Goal: Information Seeking & Learning: Learn about a topic

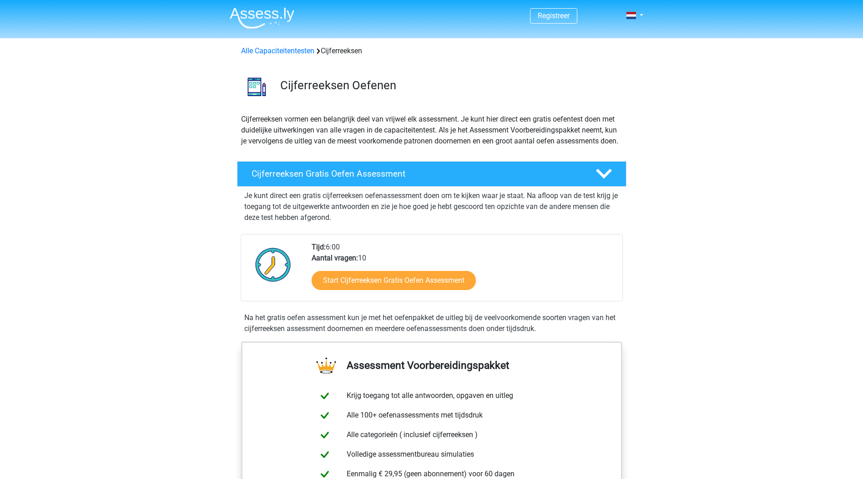
scroll to position [45, 0]
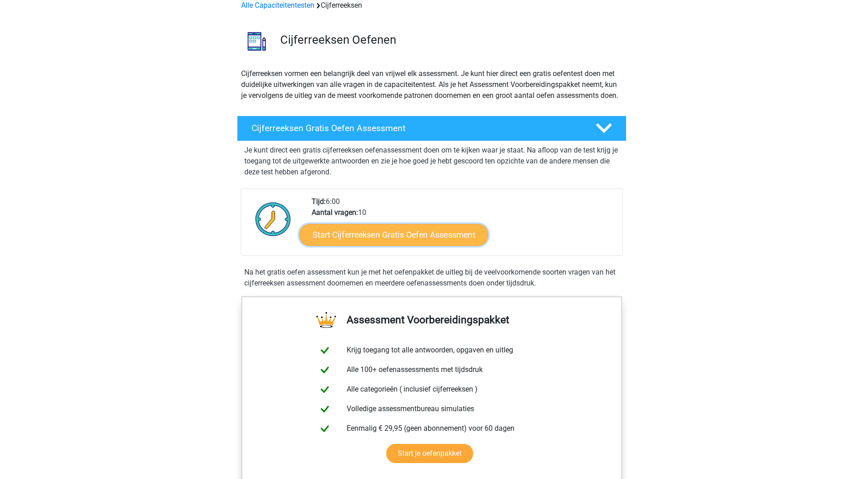
click at [385, 245] on link "Start Cijferreeksen Gratis Oefen Assessment" at bounding box center [393, 234] width 189 height 22
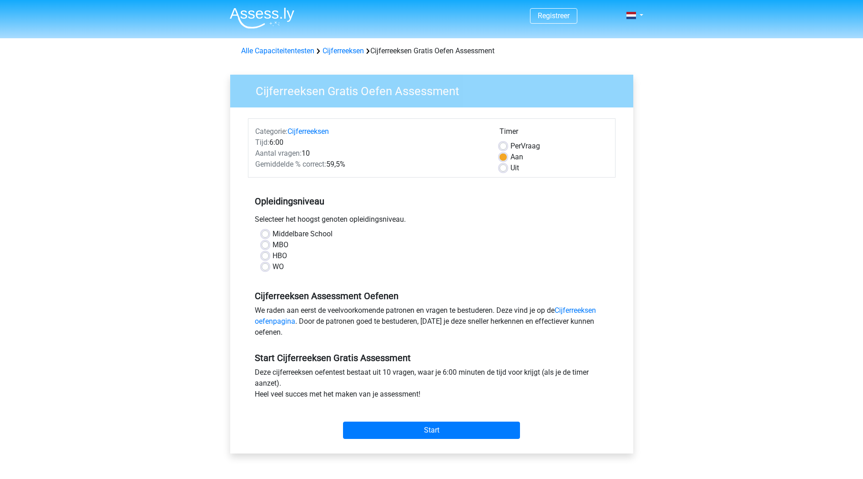
click at [298, 235] on label "Middelbare School" at bounding box center [302, 233] width 60 height 11
click at [269, 235] on input "Middelbare School" at bounding box center [265, 232] width 7 height 9
radio input "true"
click at [298, 235] on label "Middelbare School" at bounding box center [302, 233] width 60 height 11
click at [269, 235] on input "Middelbare School" at bounding box center [265, 232] width 7 height 9
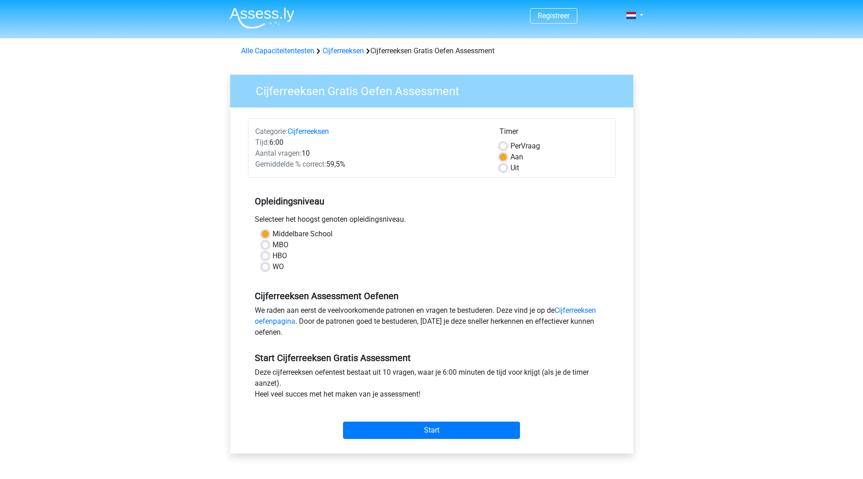
click at [262, 232] on div "Middelbare School" at bounding box center [432, 233] width 340 height 11
click at [272, 232] on label "Middelbare School" at bounding box center [302, 233] width 60 height 11
click at [262, 232] on input "Middelbare School" at bounding box center [265, 232] width 7 height 9
click at [272, 234] on label "Middelbare School" at bounding box center [302, 233] width 60 height 11
click at [266, 234] on input "Middelbare School" at bounding box center [265, 232] width 7 height 9
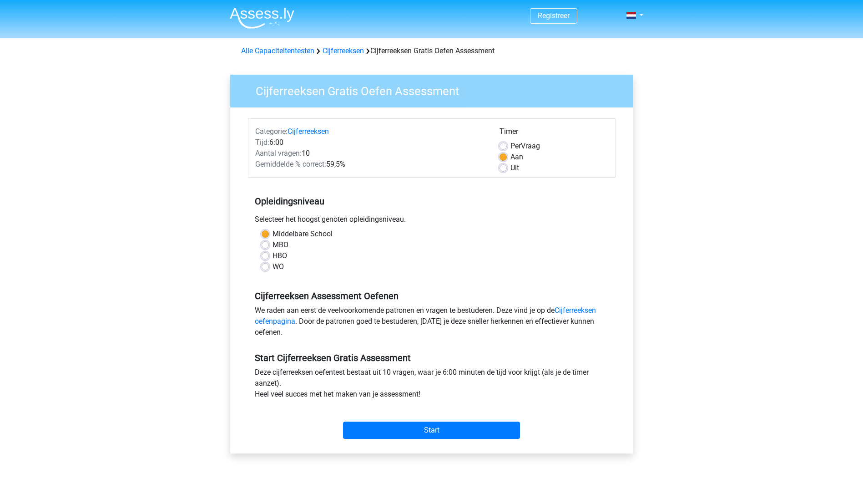
click at [272, 243] on label "MBO" at bounding box center [280, 244] width 16 height 11
click at [265, 243] on input "MBO" at bounding box center [265, 243] width 7 height 9
radio input "true"
click at [427, 433] on input "Start" at bounding box center [431, 429] width 177 height 17
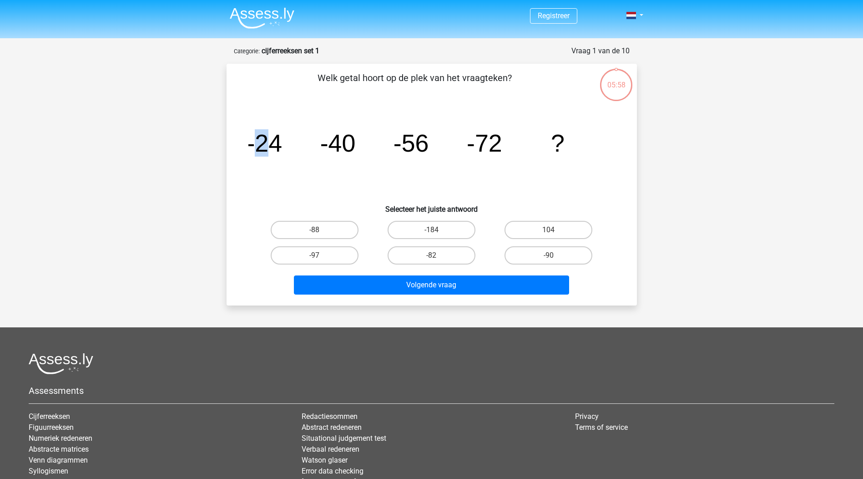
drag, startPoint x: 255, startPoint y: 145, endPoint x: 271, endPoint y: 146, distance: 16.4
click at [271, 146] on tspan "-24" at bounding box center [264, 142] width 35 height 27
drag, startPoint x: 271, startPoint y: 146, endPoint x: 313, endPoint y: 158, distance: 43.5
click at [306, 156] on icon "image/svg+xml -24 -40 -56 -72 ?" at bounding box center [431, 152] width 367 height 92
click at [280, 148] on tspan "-24" at bounding box center [264, 142] width 35 height 27
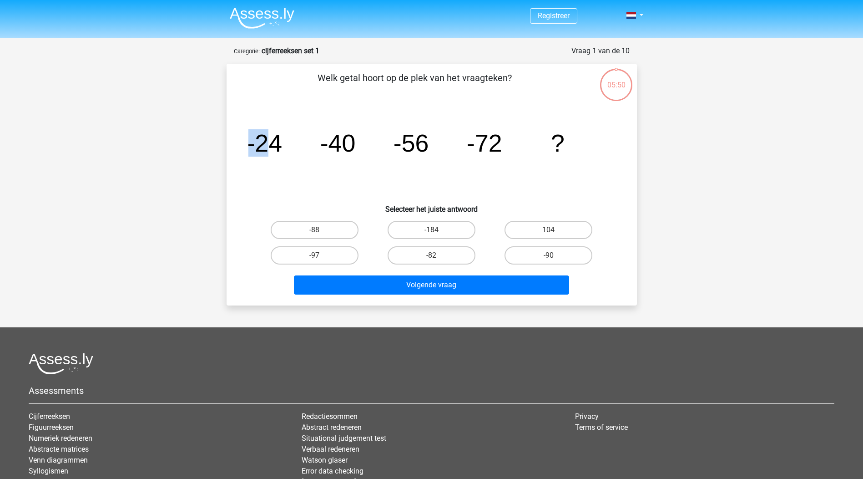
drag, startPoint x: 274, startPoint y: 148, endPoint x: 228, endPoint y: 146, distance: 46.0
click at [228, 146] on div "Welk getal hoort op de plek van het vraagteken? image/svg+xml -24 -40 -56 -72 ?…" at bounding box center [432, 185] width 410 height 242
drag, startPoint x: 228, startPoint y: 146, endPoint x: 262, endPoint y: 146, distance: 34.1
click at [261, 143] on tspan "-24" at bounding box center [264, 142] width 35 height 27
click at [274, 149] on tspan "-24" at bounding box center [264, 142] width 35 height 27
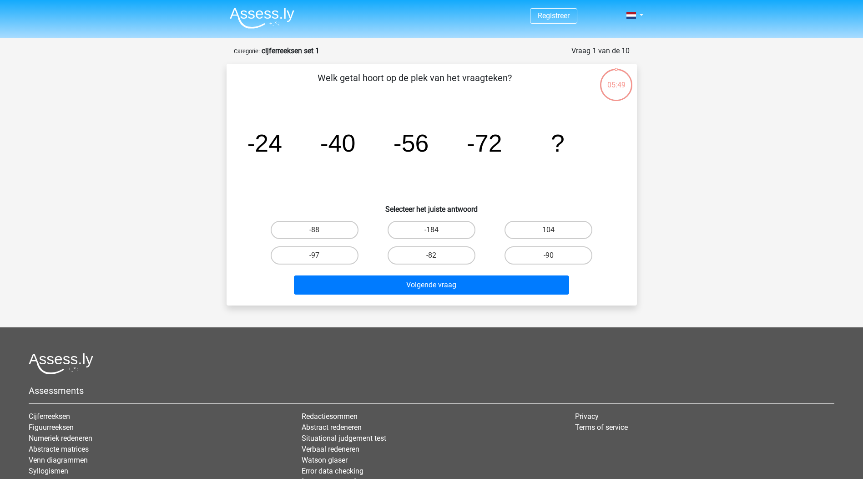
click at [283, 150] on icon "image/svg+xml -24 -40 -56 -72 ?" at bounding box center [431, 152] width 367 height 92
drag, startPoint x: 282, startPoint y: 150, endPoint x: 261, endPoint y: 152, distance: 22.0
click at [261, 152] on icon "image/svg+xml -24 -40 -56 -72 ?" at bounding box center [431, 152] width 367 height 92
drag, startPoint x: 261, startPoint y: 152, endPoint x: 289, endPoint y: 157, distance: 29.2
click at [283, 156] on icon "image/svg+xml -24 -40 -56 -72 ?" at bounding box center [431, 152] width 367 height 92
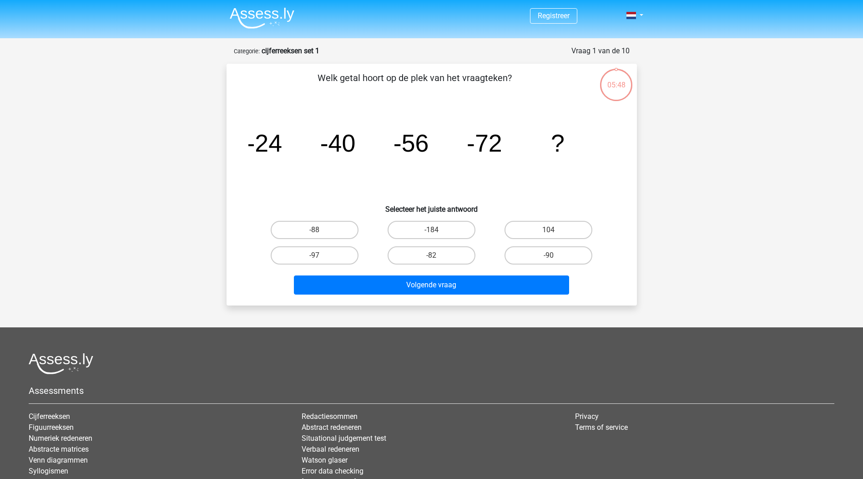
click at [333, 144] on icon "image/svg+xml -24 -40 -56 -72 ?" at bounding box center [431, 152] width 367 height 92
click at [333, 144] on tspan "-40" at bounding box center [337, 142] width 35 height 27
click at [411, 147] on tspan "-56" at bounding box center [410, 142] width 35 height 27
drag, startPoint x: 406, startPoint y: 149, endPoint x: 418, endPoint y: 149, distance: 12.7
click at [418, 149] on tspan "-56" at bounding box center [410, 142] width 35 height 27
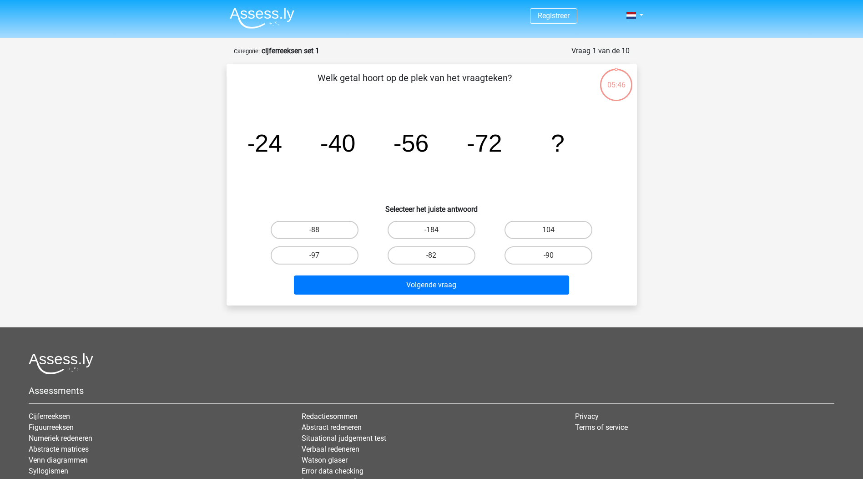
drag, startPoint x: 418, startPoint y: 149, endPoint x: 484, endPoint y: 145, distance: 66.1
click at [484, 145] on tspan "-72" at bounding box center [484, 142] width 35 height 27
drag, startPoint x: 476, startPoint y: 146, endPoint x: 498, endPoint y: 148, distance: 22.4
click at [498, 148] on tspan "-72" at bounding box center [484, 142] width 35 height 27
drag, startPoint x: 498, startPoint y: 148, endPoint x: 498, endPoint y: 157, distance: 9.1
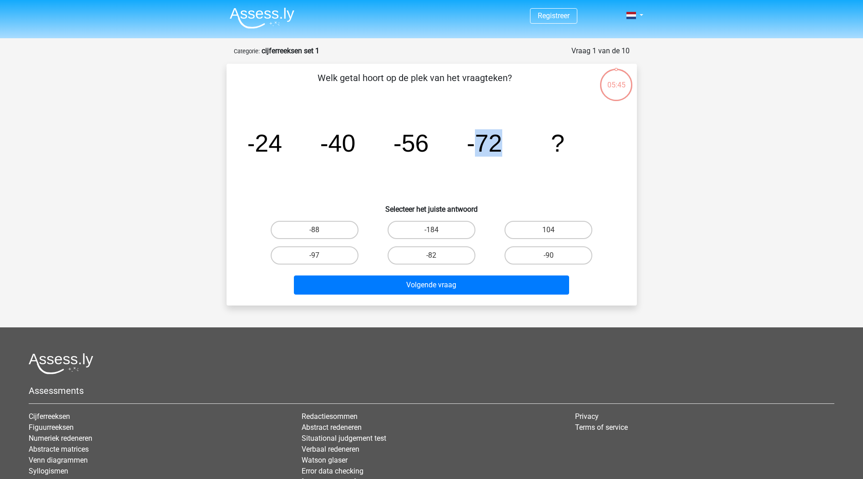
click at [498, 157] on icon "image/svg+xml -24 -40 -56 -72 ?" at bounding box center [431, 152] width 367 height 92
click at [484, 149] on tspan "-72" at bounding box center [484, 142] width 35 height 27
click at [338, 228] on label "-88" at bounding box center [315, 230] width 88 height 18
click at [320, 230] on input "-88" at bounding box center [317, 233] width 6 height 6
radio input "true"
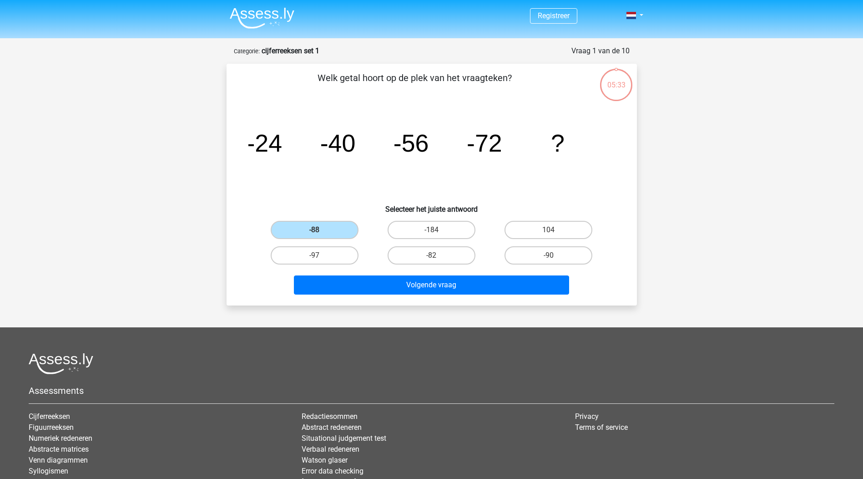
click at [422, 273] on div "Volgende vraag" at bounding box center [431, 283] width 381 height 30
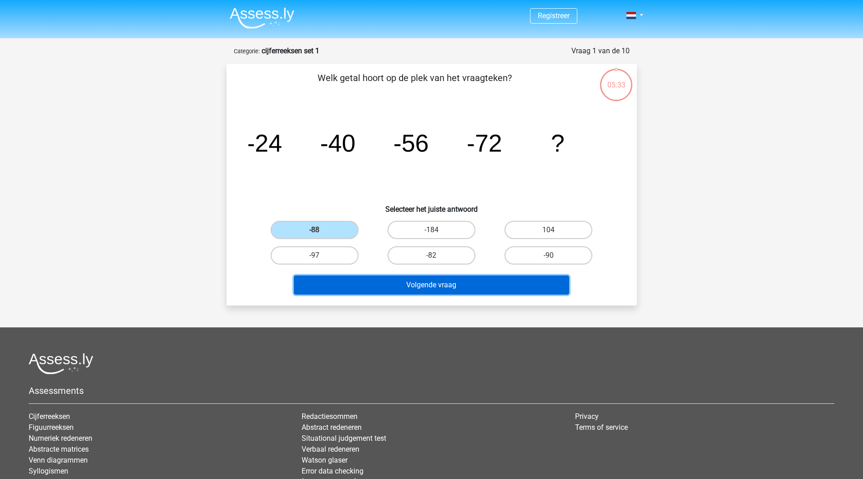
click at [422, 280] on button "Volgende vraag" at bounding box center [431, 284] width 275 height 19
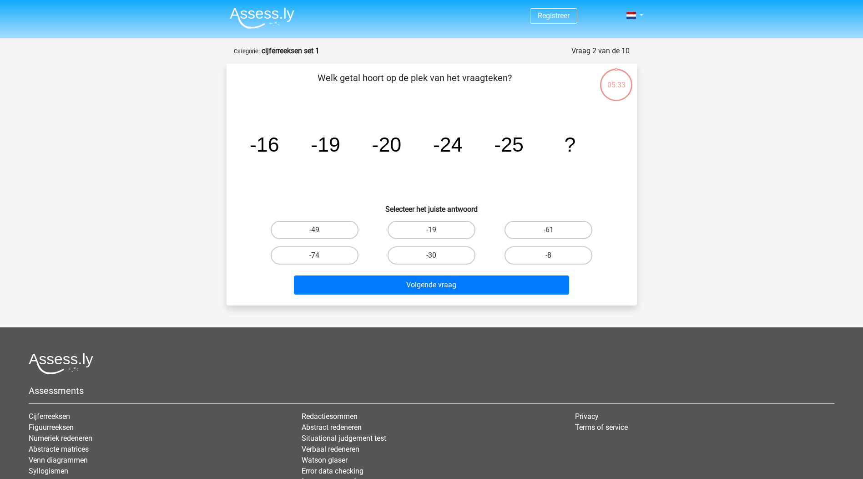
scroll to position [45, 0]
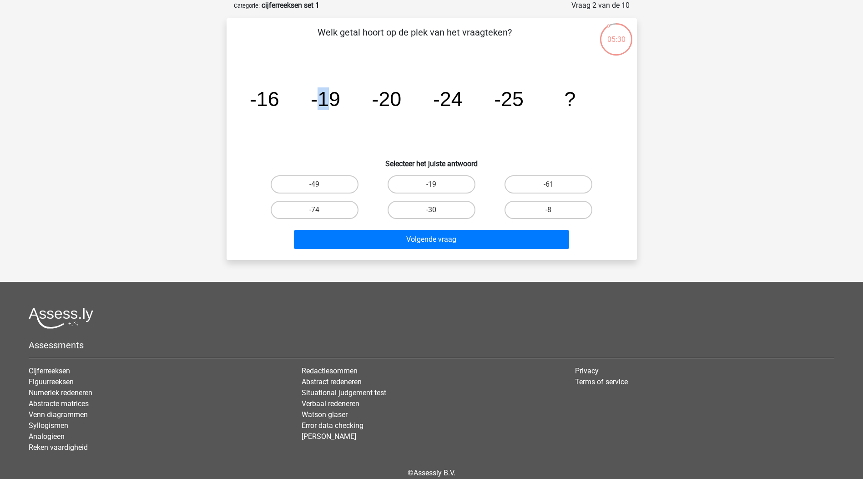
drag, startPoint x: 321, startPoint y: 98, endPoint x: 335, endPoint y: 97, distance: 14.2
click at [335, 97] on tspan "-19" at bounding box center [326, 98] width 30 height 23
drag, startPoint x: 335, startPoint y: 97, endPoint x: 262, endPoint y: 95, distance: 73.3
click at [262, 95] on tspan "-16" at bounding box center [264, 98] width 30 height 23
click at [320, 96] on tspan "-19" at bounding box center [326, 98] width 30 height 23
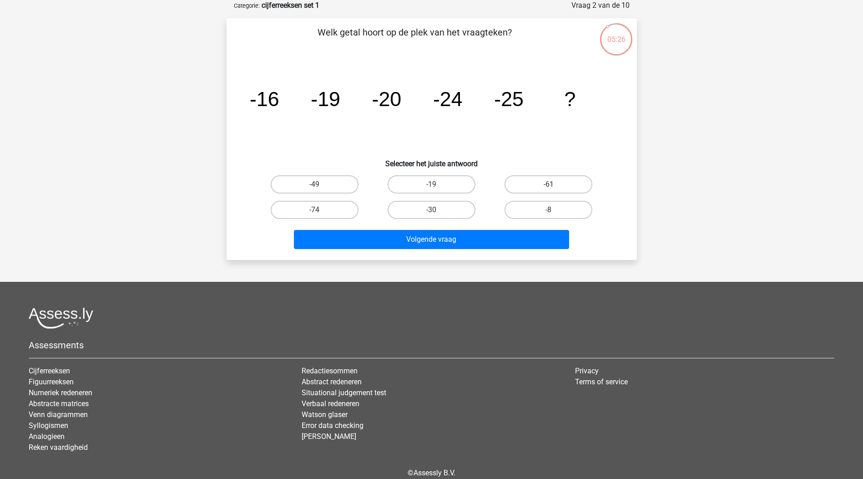
click at [411, 99] on icon "image/svg+xml -16 -19 -20 -24 -25 ?" at bounding box center [431, 106] width 367 height 92
click at [450, 98] on tspan "-24" at bounding box center [448, 98] width 30 height 23
click at [255, 102] on tspan "-16" at bounding box center [264, 98] width 30 height 23
drag, startPoint x: 261, startPoint y: 101, endPoint x: 294, endPoint y: 101, distance: 32.8
click at [294, 101] on icon "image/svg+xml -16 -19 -20 -24 -25 ?" at bounding box center [431, 106] width 367 height 92
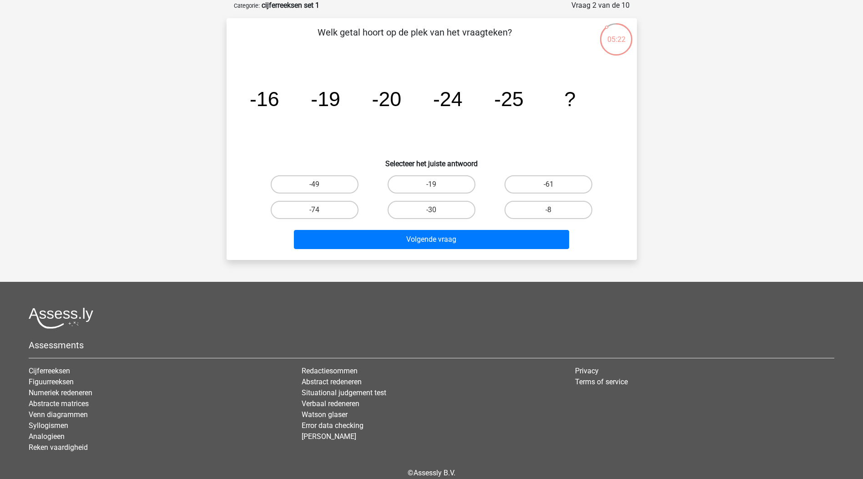
drag, startPoint x: 294, startPoint y: 101, endPoint x: 326, endPoint y: 101, distance: 32.3
click at [326, 101] on tspan "-19" at bounding box center [326, 98] width 30 height 23
click at [342, 102] on icon "image/svg+xml -16 -19 -20 -24 -25 ?" at bounding box center [431, 106] width 367 height 92
drag, startPoint x: 343, startPoint y: 102, endPoint x: 310, endPoint y: 105, distance: 33.8
click at [314, 104] on tspan "-19" at bounding box center [326, 98] width 30 height 23
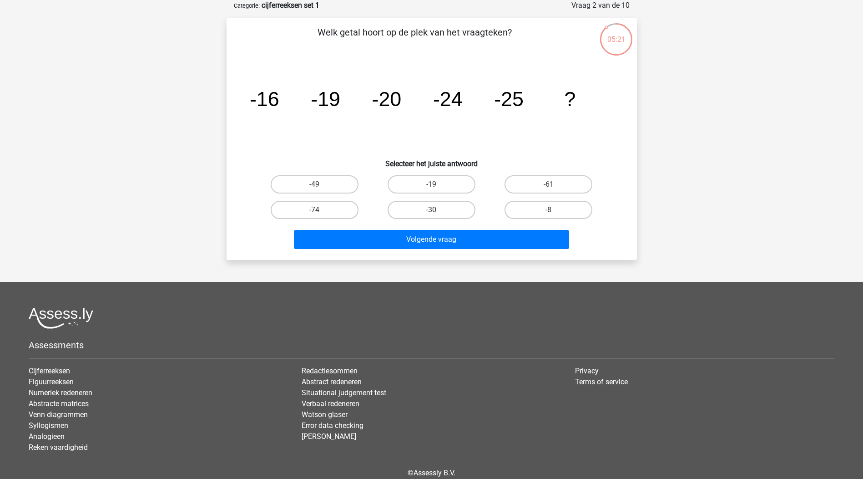
click at [273, 97] on tspan "-16" at bounding box center [264, 98] width 30 height 23
click at [321, 101] on tspan "-19" at bounding box center [326, 98] width 30 height 23
click at [310, 97] on g "-16 -19 -20 -24 -25 ?" at bounding box center [412, 98] width 326 height 23
drag, startPoint x: 310, startPoint y: 97, endPoint x: 322, endPoint y: 97, distance: 11.4
click at [322, 97] on tspan "-19" at bounding box center [326, 98] width 30 height 23
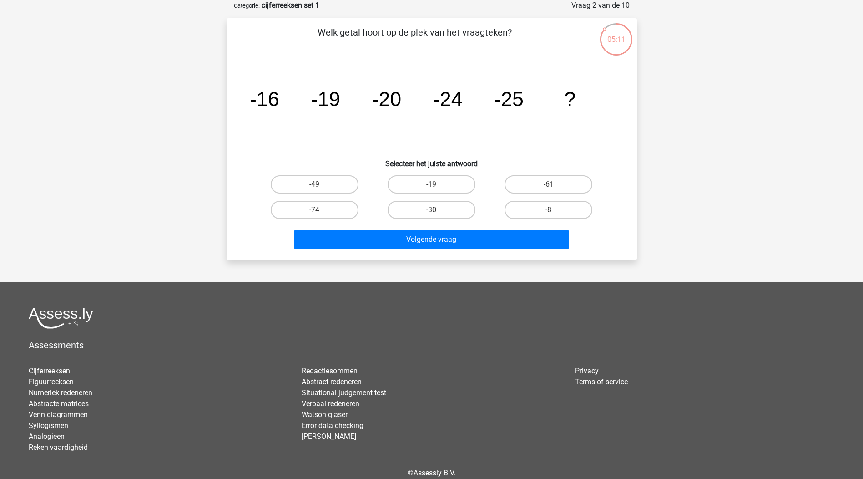
drag, startPoint x: 320, startPoint y: 99, endPoint x: 332, endPoint y: 99, distance: 11.8
click at [332, 99] on tspan "-19" at bounding box center [326, 98] width 30 height 23
drag, startPoint x: 332, startPoint y: 99, endPoint x: 327, endPoint y: 103, distance: 6.6
click at [327, 103] on tspan "-19" at bounding box center [326, 98] width 30 height 23
click at [387, 102] on tspan "-20" at bounding box center [387, 98] width 30 height 23
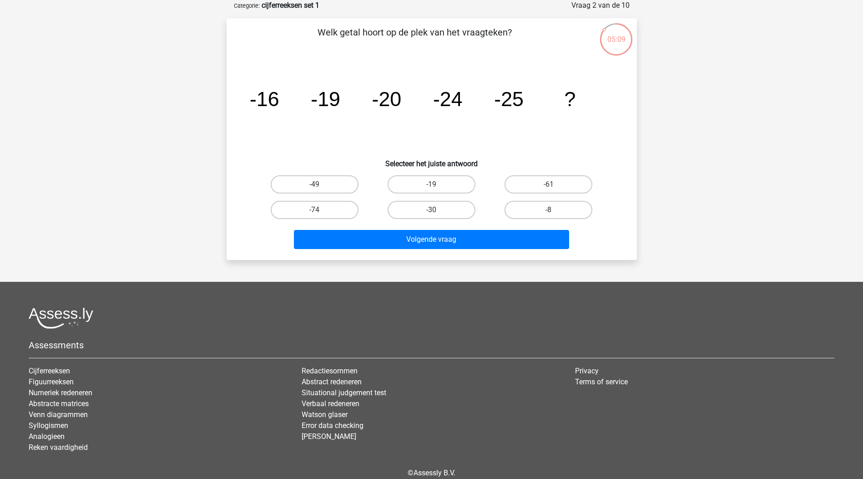
click at [458, 101] on tspan "-24" at bounding box center [448, 98] width 30 height 23
click at [530, 104] on icon "image/svg+xml -16 -19 -20 -24 -25 ?" at bounding box center [431, 106] width 367 height 92
drag, startPoint x: 258, startPoint y: 91, endPoint x: 276, endPoint y: 101, distance: 20.4
click at [276, 101] on icon "image/svg+xml -16 -19 -20 -24 -25 ?" at bounding box center [431, 106] width 367 height 92
drag, startPoint x: 276, startPoint y: 101, endPoint x: 325, endPoint y: 105, distance: 49.8
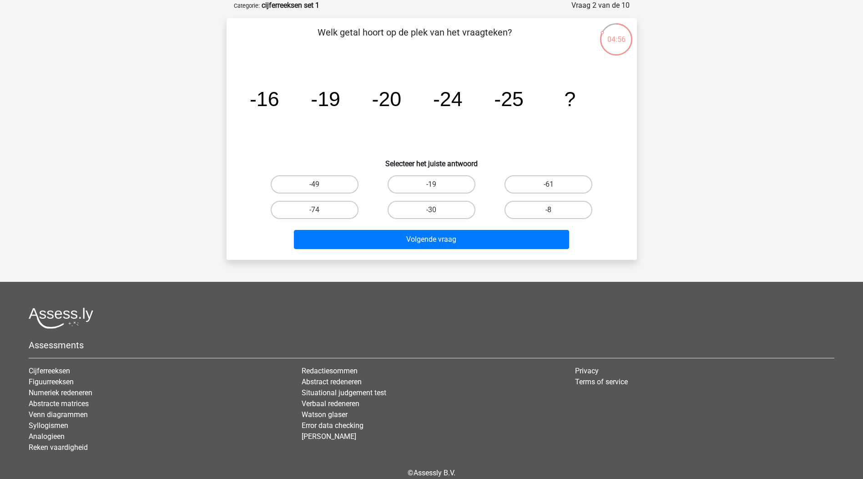
click at [325, 105] on tspan "-19" at bounding box center [326, 98] width 30 height 23
drag, startPoint x: 257, startPoint y: 103, endPoint x: 301, endPoint y: 104, distance: 44.1
click at [301, 104] on icon "image/svg+xml -16 -19 -20 -24 -25 ?" at bounding box center [431, 106] width 367 height 92
drag, startPoint x: 301, startPoint y: 104, endPoint x: 269, endPoint y: 102, distance: 32.3
click at [269, 102] on tspan "-16" at bounding box center [264, 98] width 30 height 23
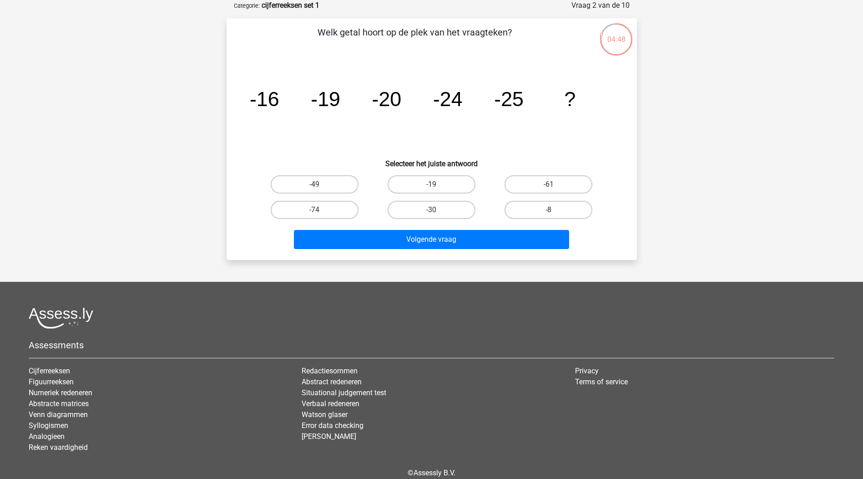
click at [335, 108] on tspan "-19" at bounding box center [326, 98] width 30 height 23
drag, startPoint x: 258, startPoint y: 98, endPoint x: 283, endPoint y: 102, distance: 25.3
click at [283, 102] on icon "image/svg+xml -16 -19 -20 -24 -25 ?" at bounding box center [431, 106] width 367 height 92
drag, startPoint x: 283, startPoint y: 102, endPoint x: 277, endPoint y: 105, distance: 7.1
click at [277, 105] on tspan "-16" at bounding box center [264, 98] width 30 height 23
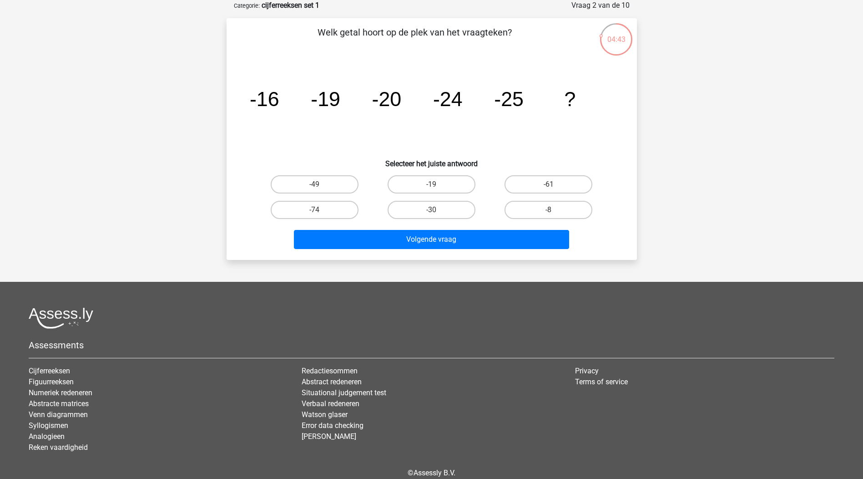
click at [395, 93] on tspan "-20" at bounding box center [387, 98] width 30 height 23
drag, startPoint x: 332, startPoint y: 100, endPoint x: 335, endPoint y: 96, distance: 4.8
click at [333, 96] on tspan "-19" at bounding box center [326, 98] width 30 height 23
click at [383, 100] on tspan "-20" at bounding box center [387, 98] width 30 height 23
drag, startPoint x: 456, startPoint y: 202, endPoint x: 455, endPoint y: 220, distance: 17.3
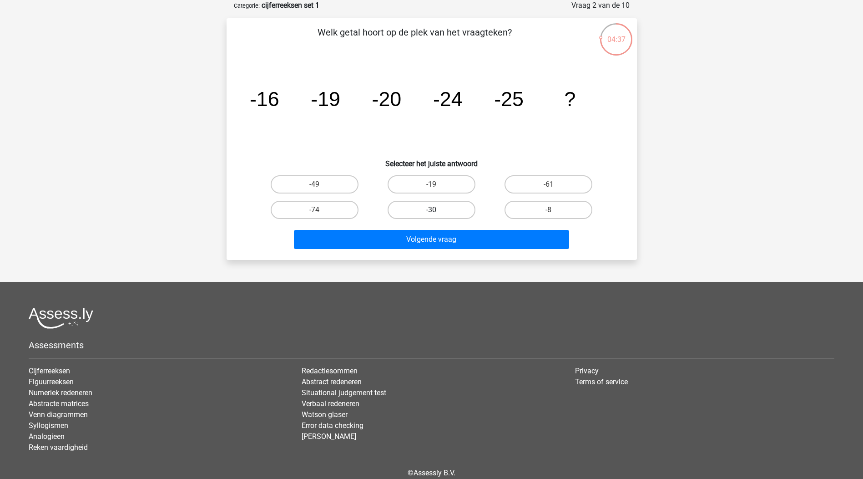
click at [456, 203] on label "-30" at bounding box center [432, 210] width 88 height 18
click at [437, 210] on input "-30" at bounding box center [434, 213] width 6 height 6
radio input "true"
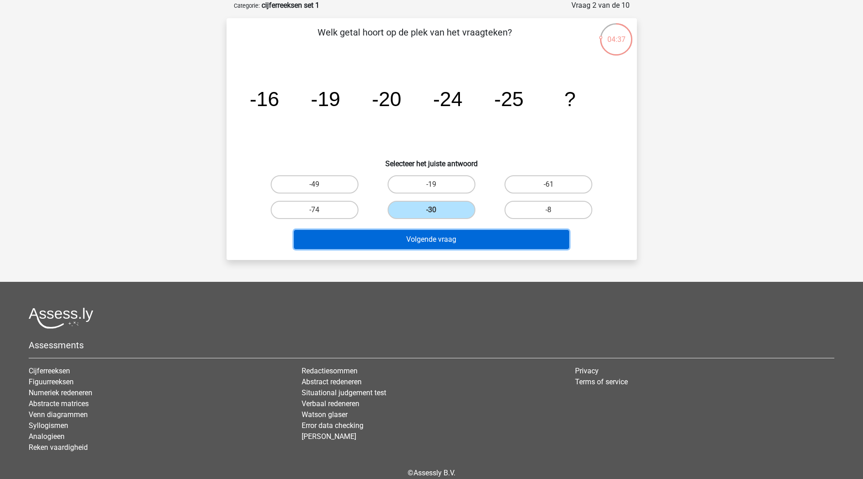
click at [455, 235] on button "Volgende vraag" at bounding box center [431, 239] width 275 height 19
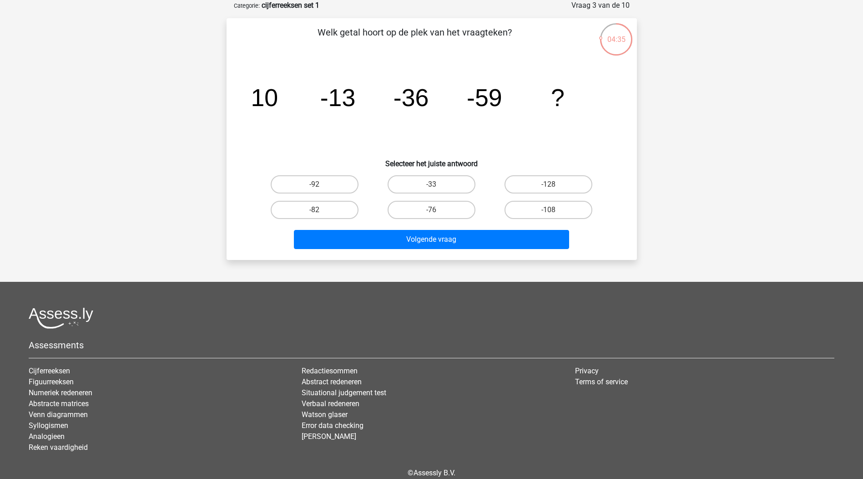
drag, startPoint x: 253, startPoint y: 99, endPoint x: 262, endPoint y: 99, distance: 9.1
click at [262, 99] on tspan "10" at bounding box center [264, 97] width 27 height 27
click at [349, 98] on tspan "-13" at bounding box center [337, 97] width 35 height 27
drag, startPoint x: 331, startPoint y: 106, endPoint x: 366, endPoint y: 105, distance: 35.0
click at [366, 105] on icon "image/svg+xml 10 -13 -36 -59 ?" at bounding box center [431, 106] width 367 height 92
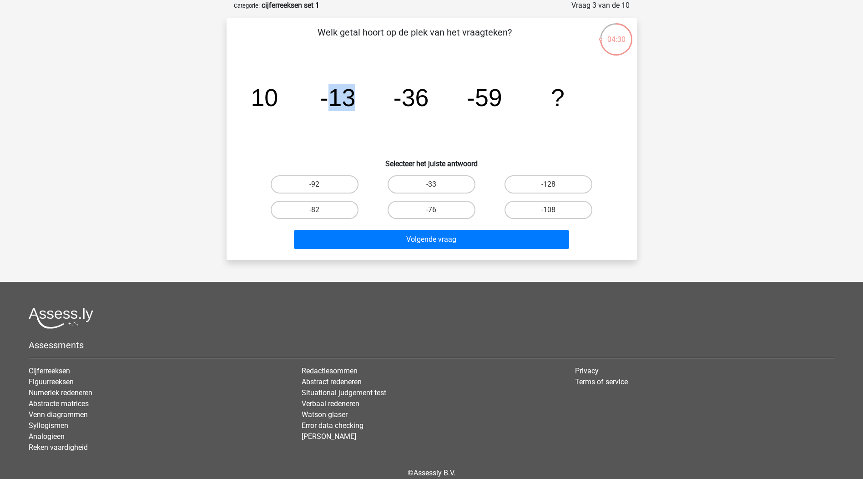
drag, startPoint x: 366, startPoint y: 105, endPoint x: 360, endPoint y: 109, distance: 6.9
click at [360, 109] on icon "image/svg+xml 10 -13 -36 -59 ?" at bounding box center [431, 106] width 367 height 92
click at [327, 101] on tspan "-13" at bounding box center [337, 97] width 35 height 27
drag, startPoint x: 401, startPoint y: 98, endPoint x: 450, endPoint y: 101, distance: 48.8
click at [450, 101] on icon "image/svg+xml 10 -13 -36 -59 ?" at bounding box center [431, 106] width 367 height 92
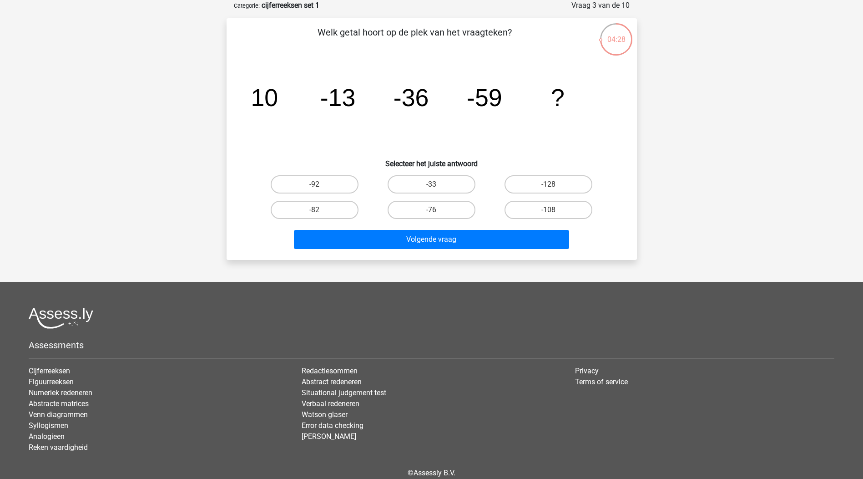
drag, startPoint x: 482, startPoint y: 105, endPoint x: 504, endPoint y: 106, distance: 22.4
click at [504, 106] on icon "image/svg+xml 10 -13 -36 -59 ?" at bounding box center [431, 106] width 367 height 92
drag, startPoint x: 504, startPoint y: 106, endPoint x: 488, endPoint y: 107, distance: 15.9
click at [501, 107] on tspan "-59" at bounding box center [484, 97] width 35 height 27
click at [480, 106] on tspan "-59" at bounding box center [484, 97] width 35 height 27
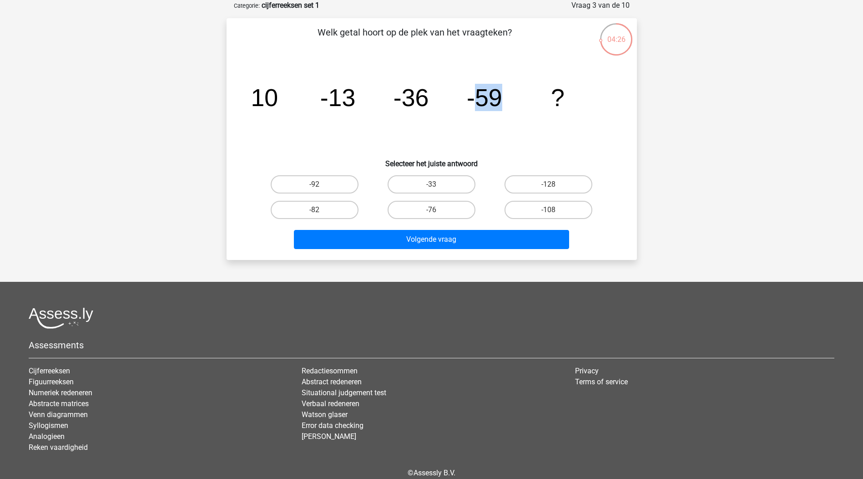
click at [485, 106] on tspan "-59" at bounding box center [484, 97] width 35 height 27
click at [349, 100] on tspan "-13" at bounding box center [337, 97] width 35 height 27
click at [343, 217] on label "-82" at bounding box center [315, 210] width 88 height 18
click at [320, 216] on input "-82" at bounding box center [317, 213] width 6 height 6
radio input "true"
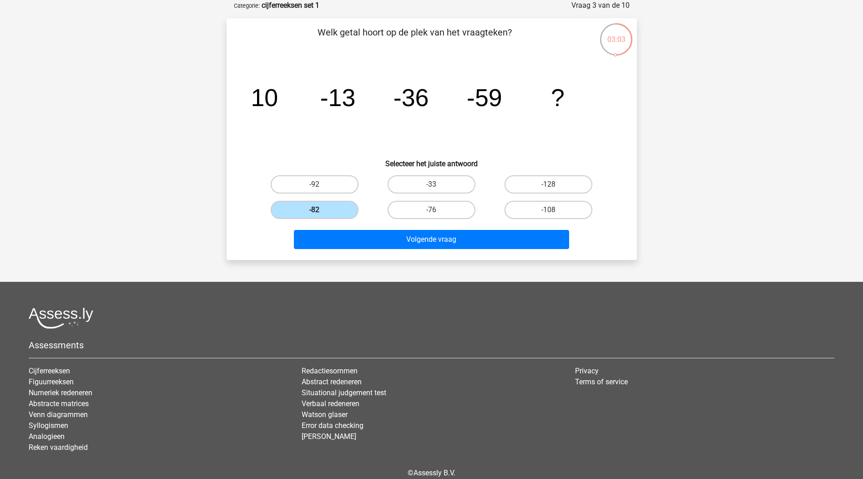
click at [345, 211] on label "-82" at bounding box center [315, 210] width 88 height 18
click at [320, 211] on input "-82" at bounding box center [317, 213] width 6 height 6
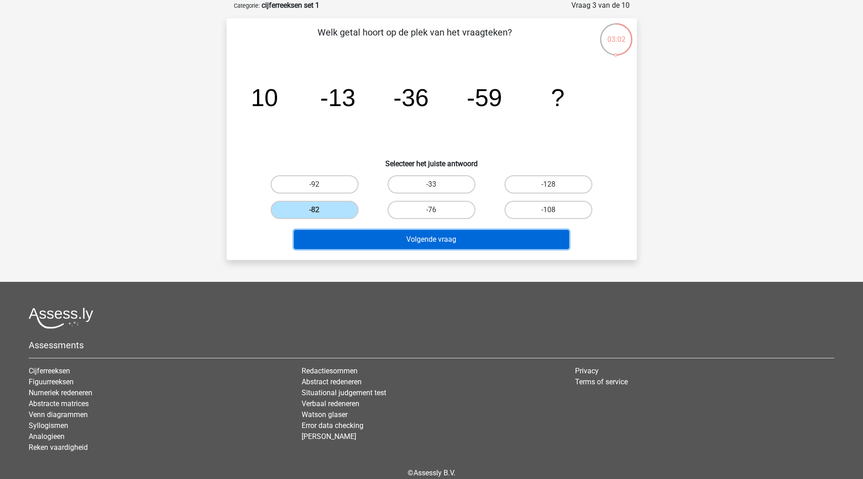
click at [422, 240] on button "Volgende vraag" at bounding box center [431, 239] width 275 height 19
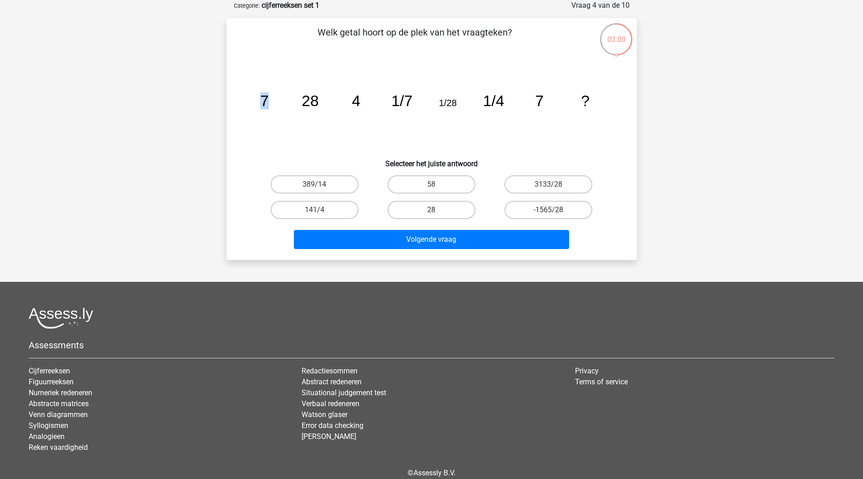
drag, startPoint x: 256, startPoint y: 100, endPoint x: 289, endPoint y: 100, distance: 33.2
click at [287, 100] on icon "image/svg+xml 7 28 4 1/7 1/28 1/4 7 ?" at bounding box center [431, 106] width 367 height 92
drag, startPoint x: 289, startPoint y: 100, endPoint x: 306, endPoint y: 104, distance: 16.8
click at [306, 104] on tspan "28" at bounding box center [310, 100] width 17 height 17
click at [274, 106] on icon "image/svg+xml 7 28 4 1/7 1/28 1/4 7 ?" at bounding box center [431, 106] width 367 height 92
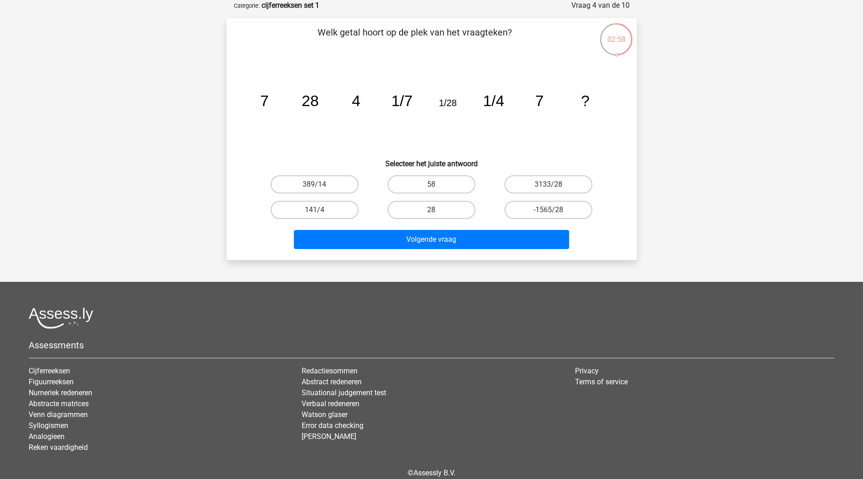
click at [264, 107] on tspan "7" at bounding box center [264, 100] width 9 height 17
drag, startPoint x: 264, startPoint y: 107, endPoint x: 268, endPoint y: 110, distance: 5.6
click at [266, 110] on icon "image/svg+xml 7 28 4 1/7 1/28 1/4 7 ?" at bounding box center [431, 106] width 367 height 92
drag, startPoint x: 266, startPoint y: 100, endPoint x: 281, endPoint y: 100, distance: 14.6
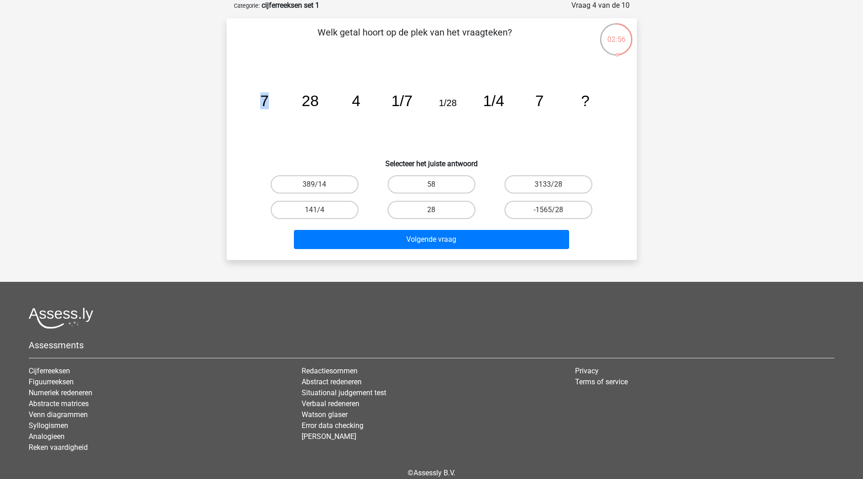
click at [281, 100] on icon "image/svg+xml 7 28 4 1/7 1/28 1/4 7 ?" at bounding box center [431, 106] width 367 height 92
drag, startPoint x: 281, startPoint y: 100, endPoint x: 284, endPoint y: 106, distance: 7.1
click at [284, 106] on icon "image/svg+xml 7 28 4 1/7 1/28 1/4 7 ?" at bounding box center [431, 106] width 367 height 92
drag, startPoint x: 300, startPoint y: 103, endPoint x: 315, endPoint y: 105, distance: 14.7
click at [315, 105] on icon "image/svg+xml 7 28 4 1/7 1/28 1/4 7 ?" at bounding box center [431, 106] width 367 height 92
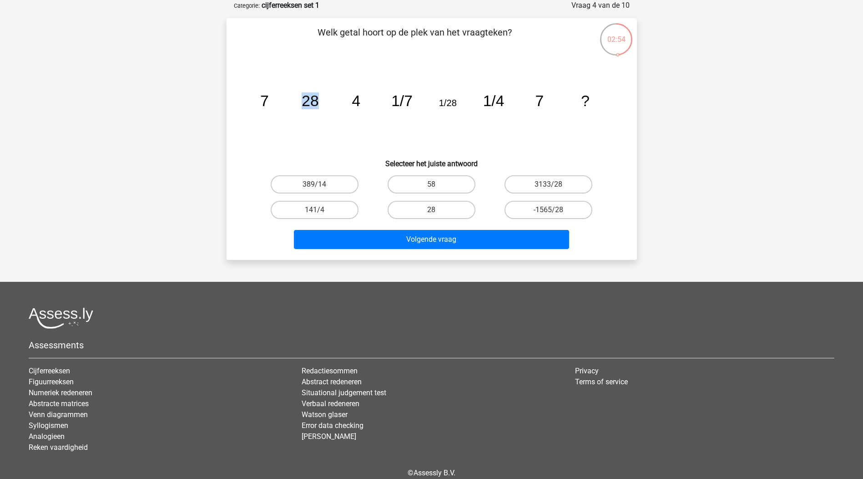
drag, startPoint x: 315, startPoint y: 105, endPoint x: 315, endPoint y: 111, distance: 5.5
click at [315, 111] on icon "image/svg+xml 7 28 4 1/7 1/28 1/4 7 ?" at bounding box center [431, 106] width 367 height 92
drag, startPoint x: 404, startPoint y: 99, endPoint x: 412, endPoint y: 99, distance: 7.7
click at [412, 99] on tspan "1/7" at bounding box center [401, 100] width 21 height 17
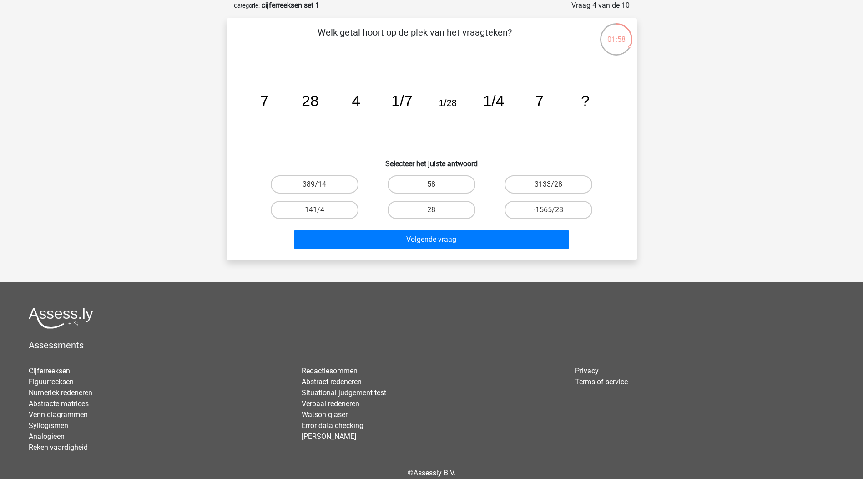
click at [410, 100] on tspan "1/7" at bounding box center [401, 100] width 21 height 17
click at [409, 101] on tspan "1/7" at bounding box center [401, 100] width 21 height 17
click at [358, 103] on tspan "4" at bounding box center [356, 100] width 9 height 17
click at [509, 97] on icon "image/svg+xml 7 28 4 1/7 1/28 1/4 7 ?" at bounding box center [431, 106] width 367 height 92
click at [492, 103] on tspan "1/4" at bounding box center [493, 100] width 21 height 17
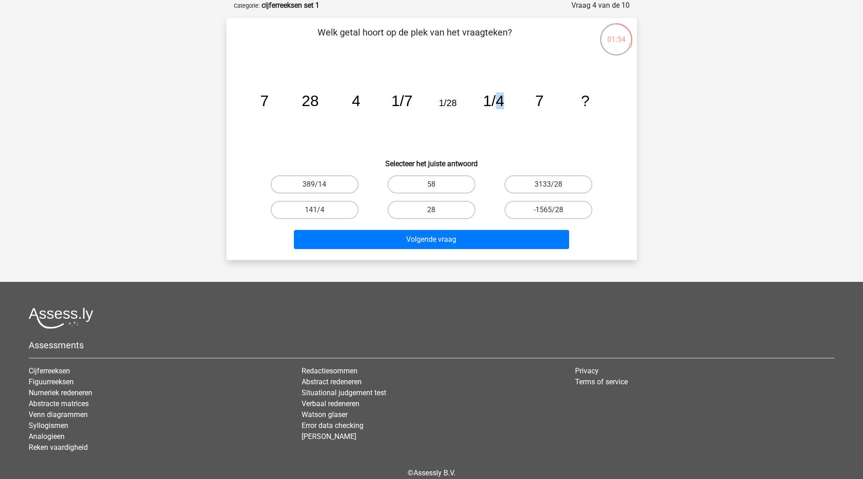
drag, startPoint x: 496, startPoint y: 103, endPoint x: 501, endPoint y: 104, distance: 5.1
click at [501, 104] on tspan "1/4" at bounding box center [493, 100] width 21 height 17
click at [499, 104] on tspan "1/4" at bounding box center [493, 100] width 21 height 17
click at [498, 104] on tspan "1/4" at bounding box center [493, 100] width 21 height 17
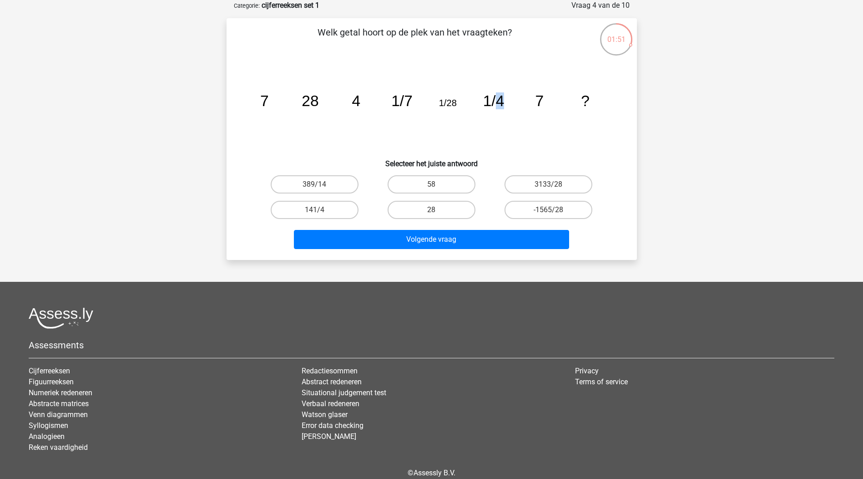
click at [494, 105] on tspan "1/4" at bounding box center [493, 100] width 21 height 17
drag, startPoint x: 467, startPoint y: 113, endPoint x: 392, endPoint y: 107, distance: 75.3
click at [465, 113] on icon "image/svg+xml 7 28 4 1/7 1/28 1/4 7 ?" at bounding box center [431, 106] width 367 height 92
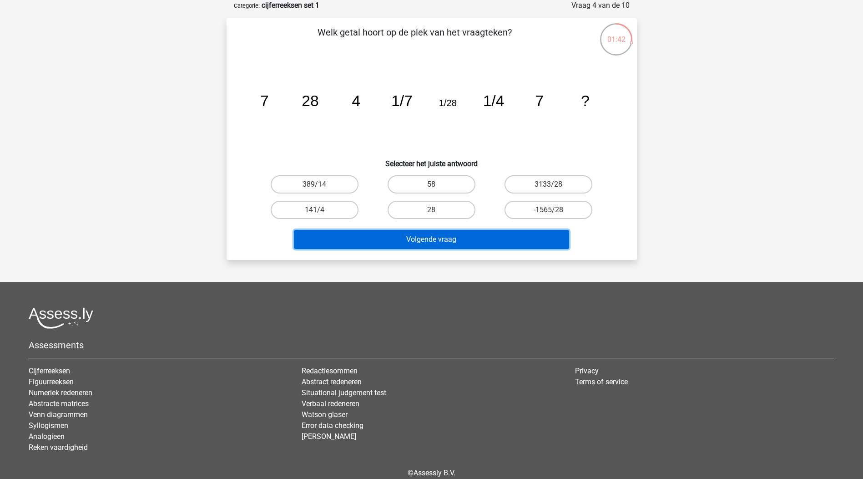
click at [465, 234] on button "Volgende vraag" at bounding box center [431, 239] width 275 height 19
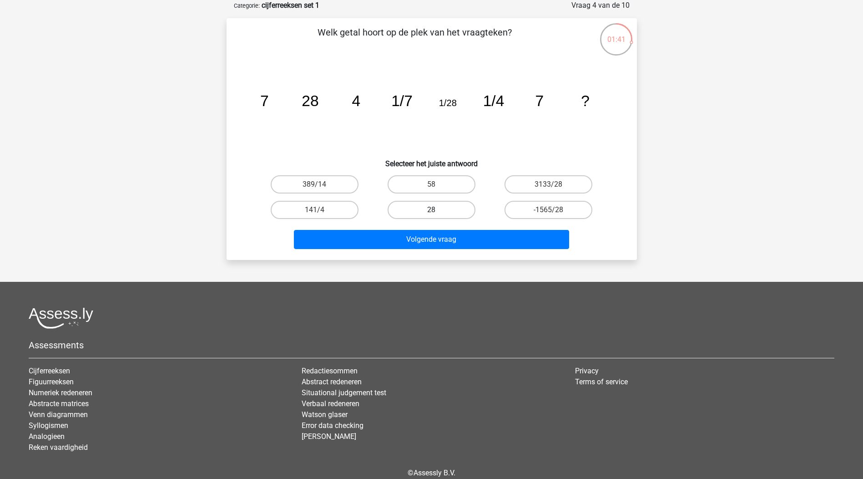
click at [450, 204] on label "28" at bounding box center [432, 210] width 88 height 18
click at [437, 210] on input "28" at bounding box center [434, 213] width 6 height 6
radio input "true"
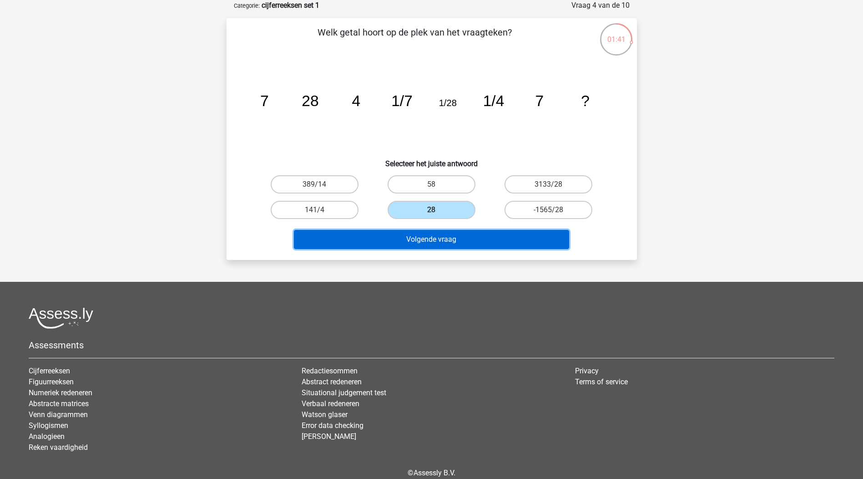
click at [448, 243] on button "Volgende vraag" at bounding box center [431, 239] width 275 height 19
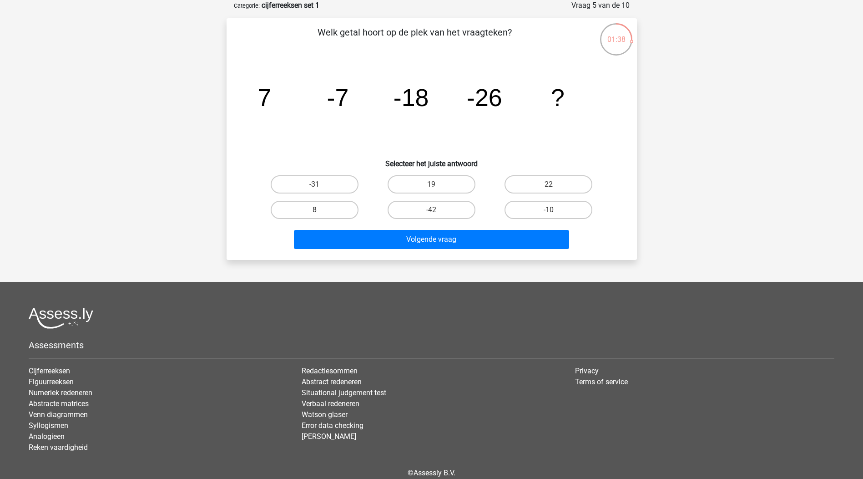
drag, startPoint x: 313, startPoint y: 33, endPoint x: 560, endPoint y: 34, distance: 246.5
click at [560, 34] on p "Welk getal hoort op de plek van het vraagteken?" at bounding box center [414, 38] width 347 height 27
drag, startPoint x: 560, startPoint y: 34, endPoint x: 512, endPoint y: 79, distance: 66.0
click at [536, 76] on icon "image/svg+xml 7 -7 -18 -26 ?" at bounding box center [431, 106] width 367 height 92
drag, startPoint x: 273, startPoint y: 89, endPoint x: 320, endPoint y: 91, distance: 46.9
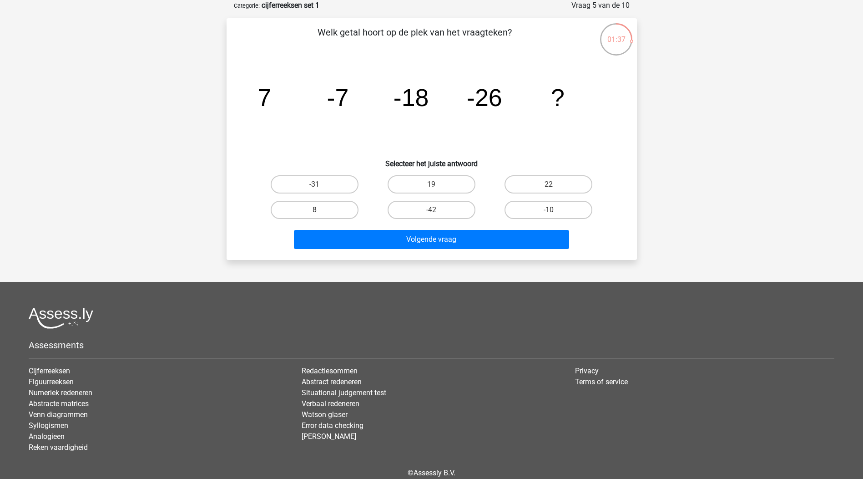
click at [320, 91] on icon "image/svg+xml 7 -7 -18 -26 ?" at bounding box center [431, 106] width 367 height 92
drag, startPoint x: 338, startPoint y: 101, endPoint x: 355, endPoint y: 101, distance: 16.8
click at [355, 101] on icon "image/svg+xml 7 -7 -18 -26 ?" at bounding box center [431, 106] width 367 height 92
drag, startPoint x: 355, startPoint y: 101, endPoint x: 366, endPoint y: 114, distance: 17.1
click at [366, 114] on icon "image/svg+xml 7 -7 -18 -26 ?" at bounding box center [431, 106] width 367 height 92
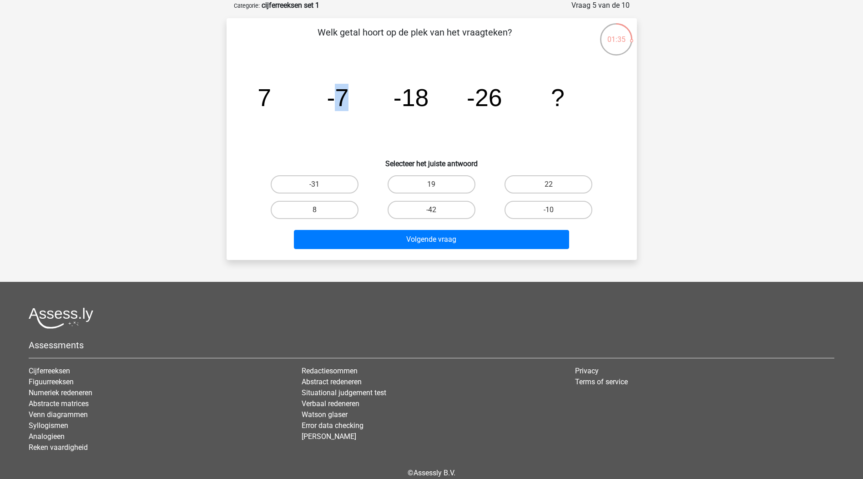
click at [364, 116] on icon "image/svg+xml 7 -7 -18 -26 ?" at bounding box center [431, 106] width 367 height 92
drag, startPoint x: 261, startPoint y: 103, endPoint x: 297, endPoint y: 105, distance: 36.5
click at [297, 105] on icon "image/svg+xml 7 -7 -18 -26 ?" at bounding box center [431, 106] width 367 height 92
drag, startPoint x: 297, startPoint y: 105, endPoint x: 310, endPoint y: 118, distance: 17.7
click at [309, 118] on icon "image/svg+xml 7 -7 -18 -26 ?" at bounding box center [431, 106] width 367 height 92
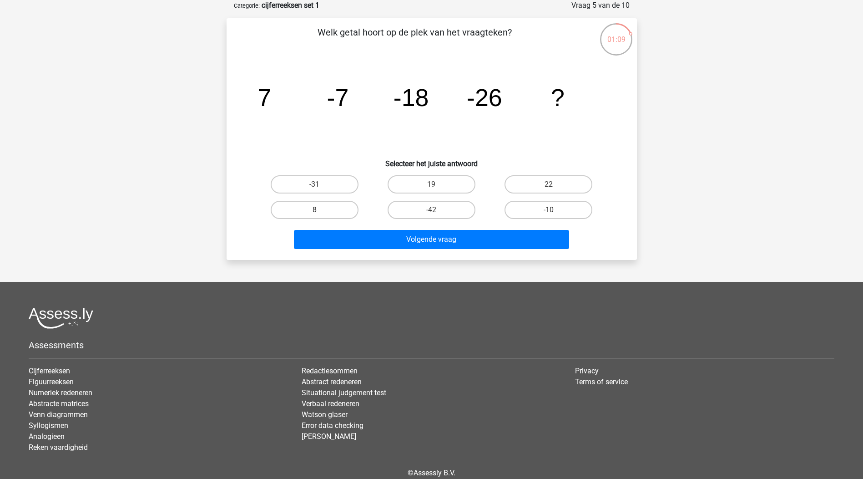
drag, startPoint x: 332, startPoint y: 97, endPoint x: 346, endPoint y: 99, distance: 14.7
click at [346, 99] on tspan "-7" at bounding box center [338, 97] width 22 height 27
drag, startPoint x: 346, startPoint y: 99, endPoint x: 286, endPoint y: 106, distance: 60.5
click at [286, 106] on icon "image/svg+xml 7 -7 -18 -26 ?" at bounding box center [431, 106] width 367 height 92
click at [545, 180] on label "22" at bounding box center [548, 184] width 88 height 18
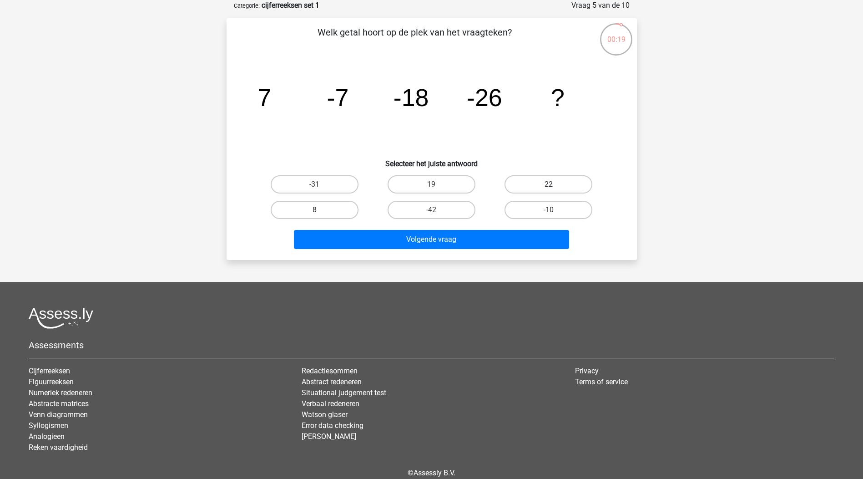
click at [549, 184] on input "22" at bounding box center [552, 187] width 6 height 6
radio input "true"
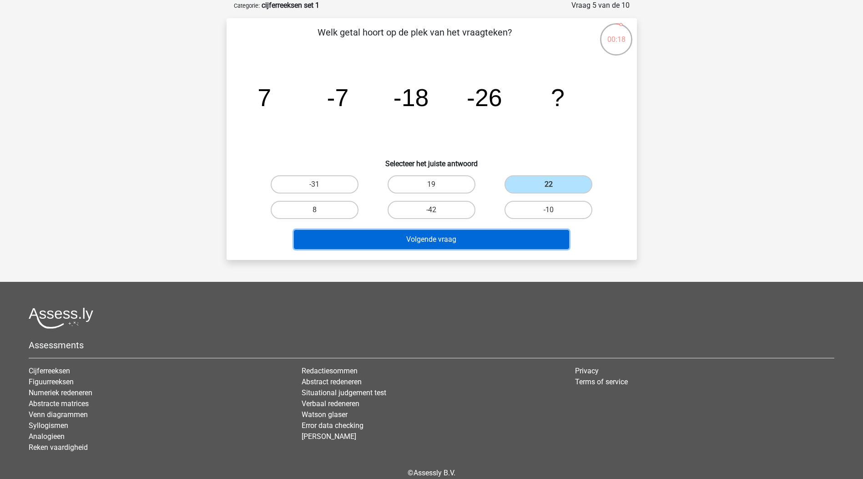
click at [487, 231] on button "Volgende vraag" at bounding box center [431, 239] width 275 height 19
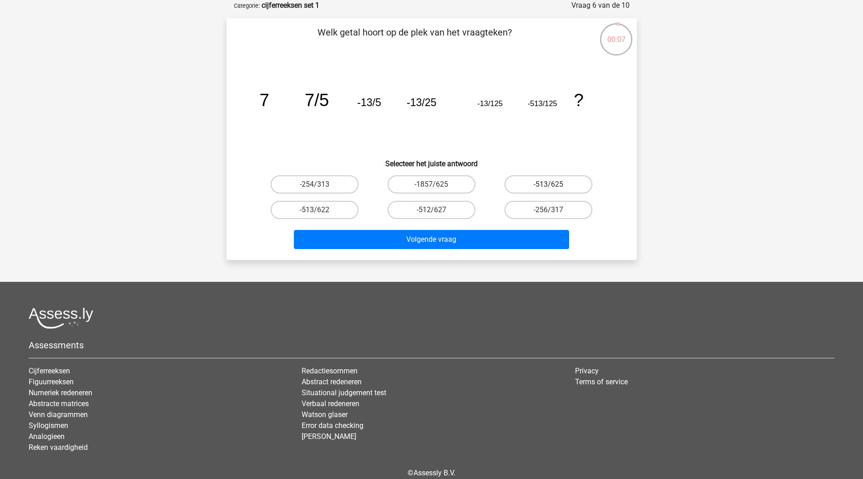
click at [534, 183] on label "-513/625" at bounding box center [548, 184] width 88 height 18
click at [549, 184] on input "-513/625" at bounding box center [552, 187] width 6 height 6
radio input "true"
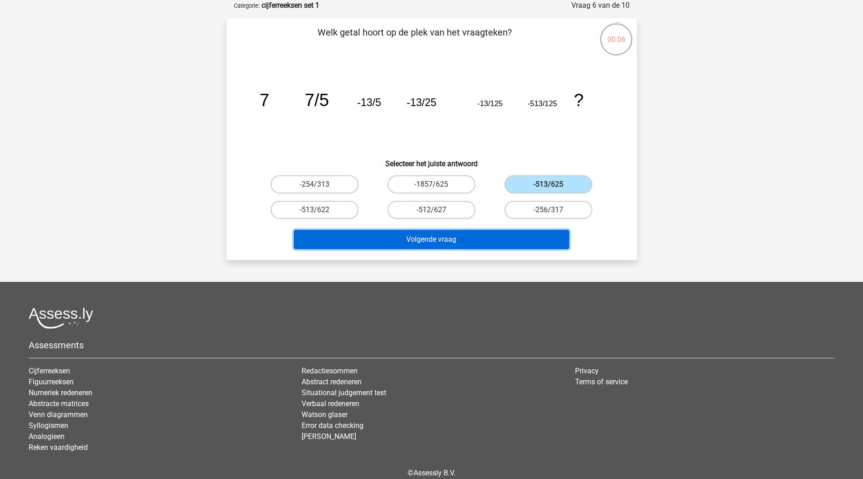
click at [500, 233] on button "Volgende vraag" at bounding box center [431, 239] width 275 height 19
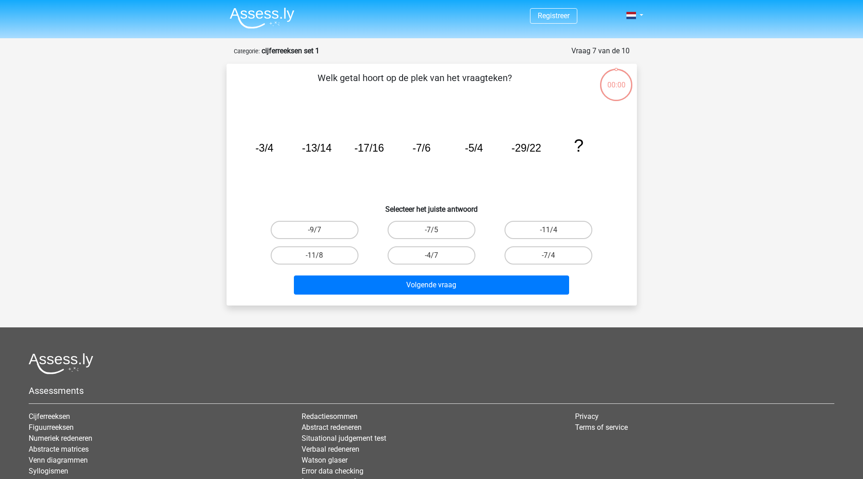
scroll to position [45, 0]
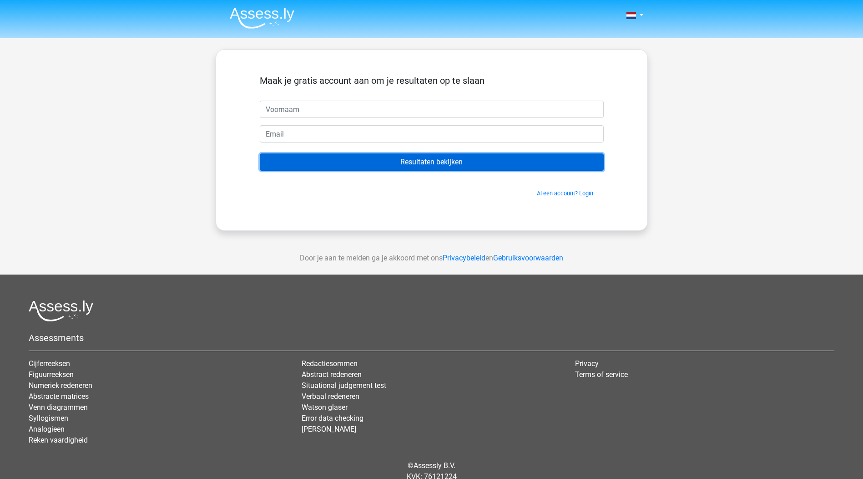
click at [513, 165] on input "Resultaten bekijken" at bounding box center [432, 161] width 344 height 17
click at [512, 165] on input "Resultaten bekijken" at bounding box center [432, 161] width 344 height 17
